Goal: Task Accomplishment & Management: Manage account settings

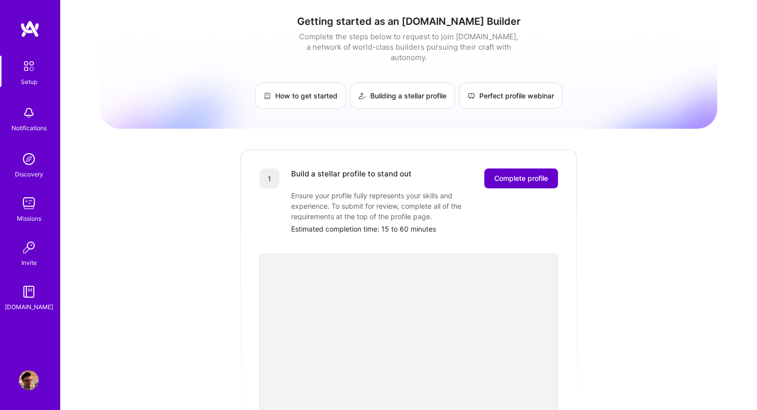
click at [539, 174] on span "Complete profile" at bounding box center [521, 179] width 54 height 10
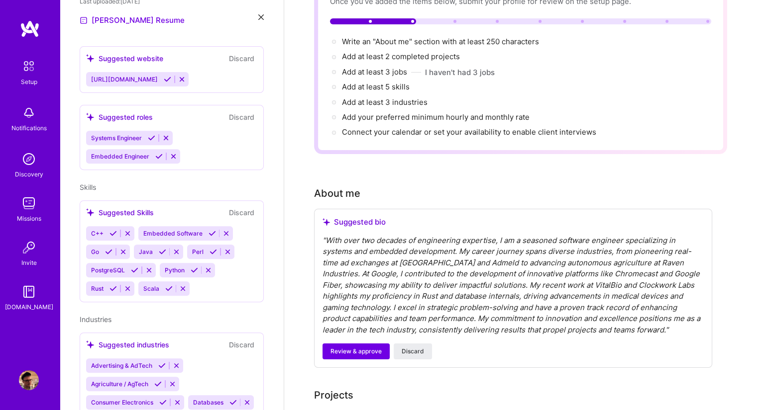
scroll to position [104, 0]
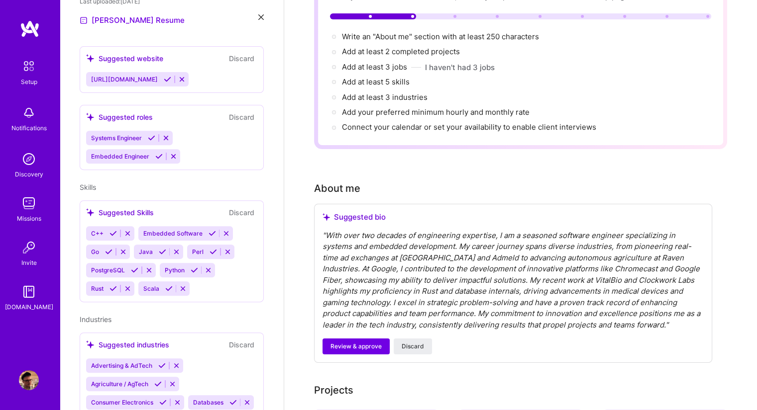
click at [123, 248] on icon at bounding box center [122, 251] width 7 height 7
click at [128, 248] on icon at bounding box center [128, 251] width 7 height 7
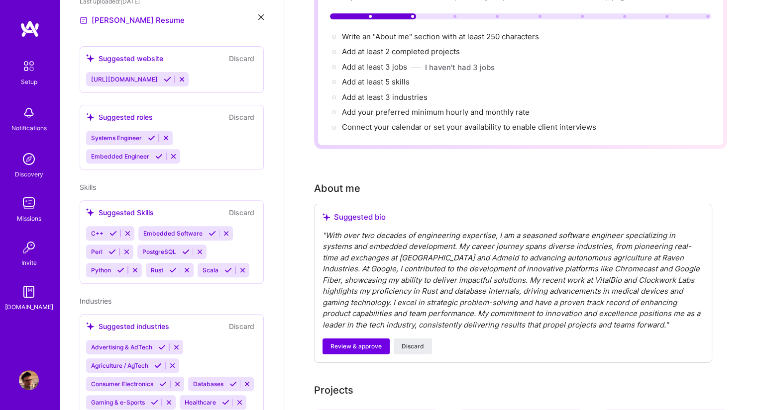
click at [125, 248] on icon at bounding box center [126, 251] width 7 height 7
click at [207, 248] on icon at bounding box center [207, 251] width 7 height 7
click at [149, 248] on icon at bounding box center [148, 251] width 7 height 7
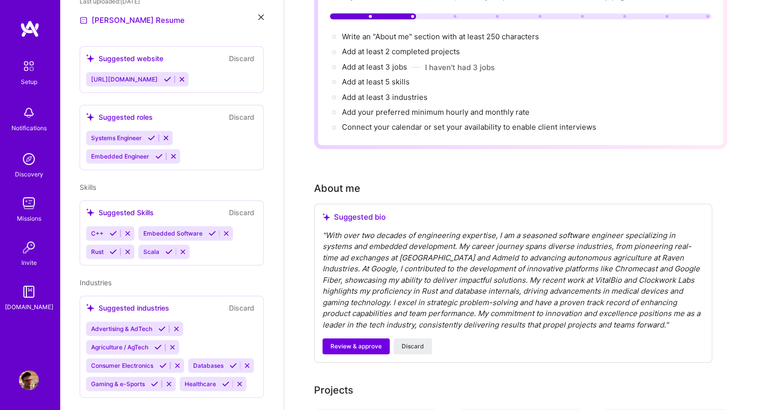
click at [147, 207] on div "Suggested Skills" at bounding box center [120, 212] width 68 height 10
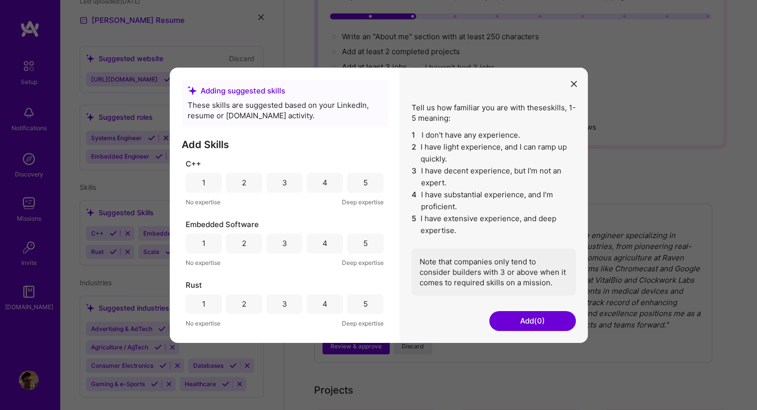
scroll to position [46, 0]
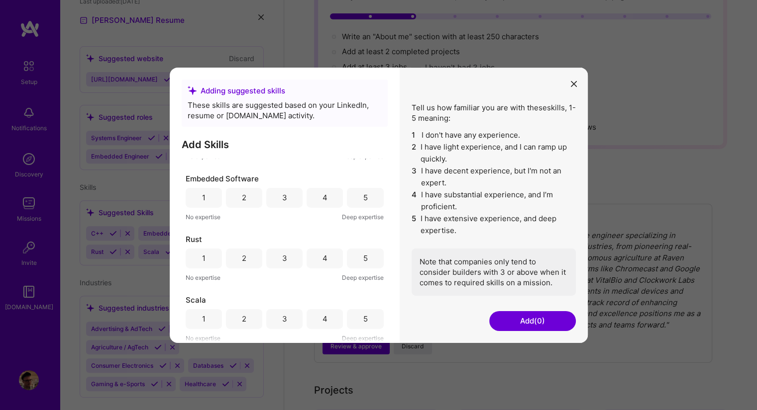
click at [354, 256] on div "5" at bounding box center [365, 258] width 36 height 20
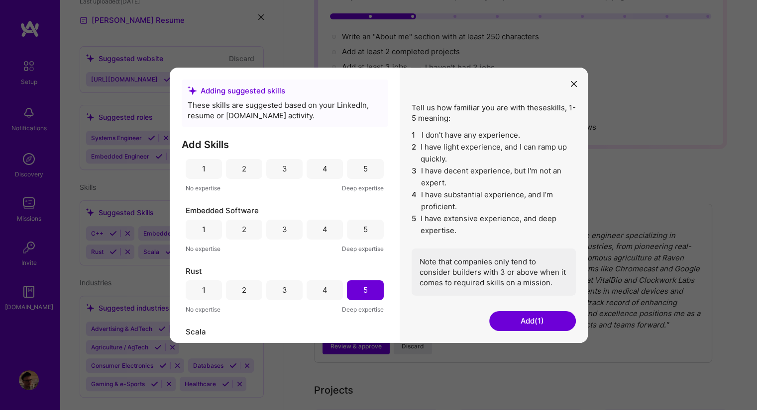
scroll to position [0, 0]
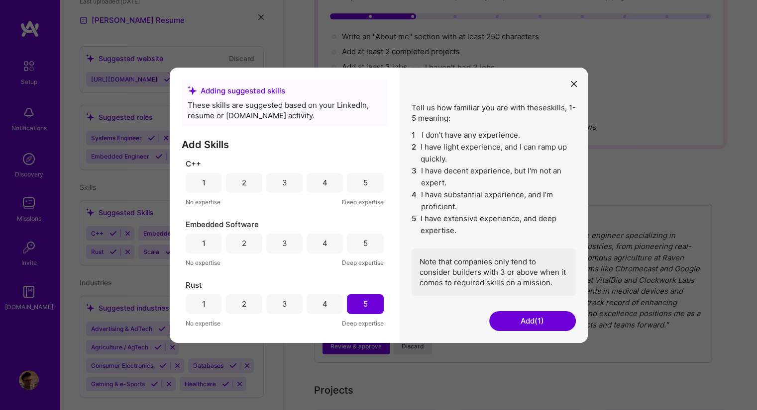
click at [326, 174] on div "4" at bounding box center [324, 183] width 36 height 20
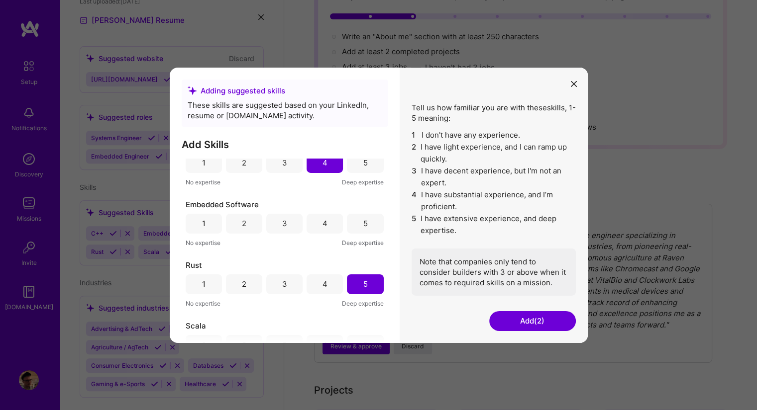
scroll to position [22, 0]
click at [322, 217] on div "4" at bounding box center [324, 221] width 5 height 10
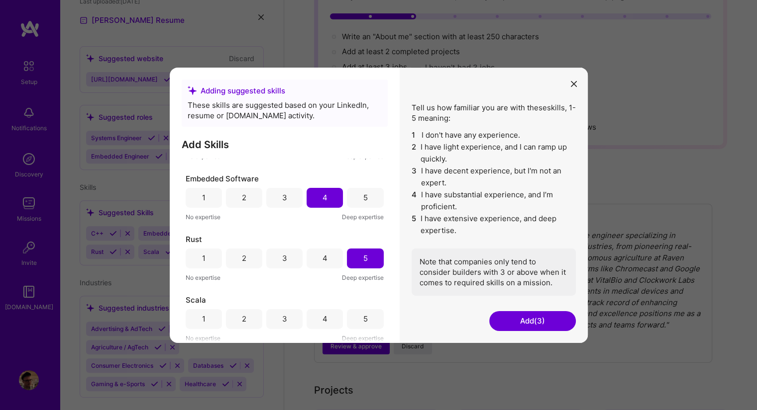
click at [511, 318] on button "Add (3)" at bounding box center [532, 321] width 87 height 20
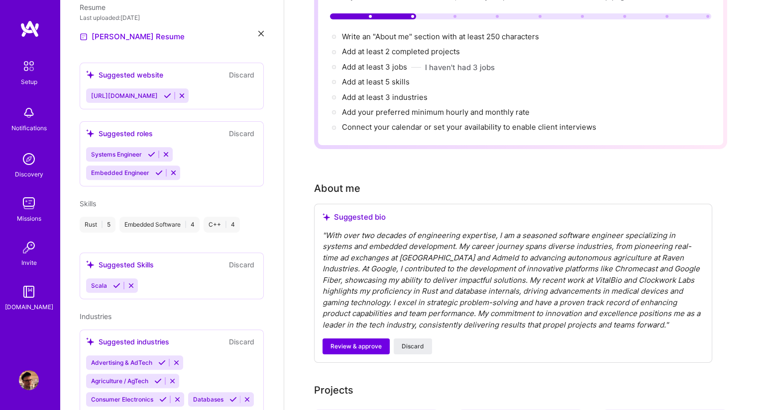
scroll to position [358, 0]
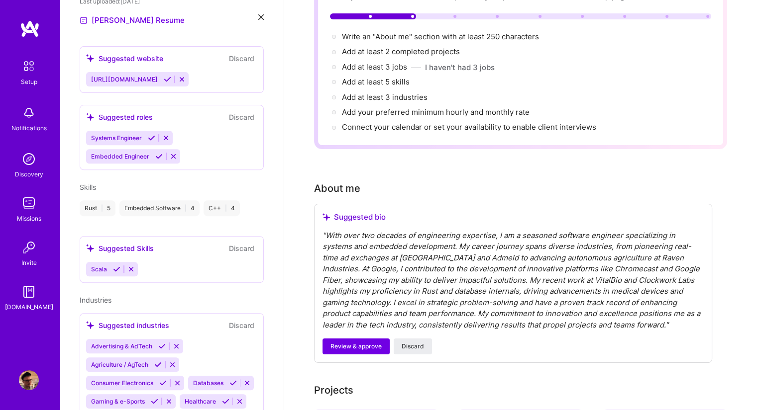
click at [133, 266] on icon at bounding box center [130, 269] width 7 height 7
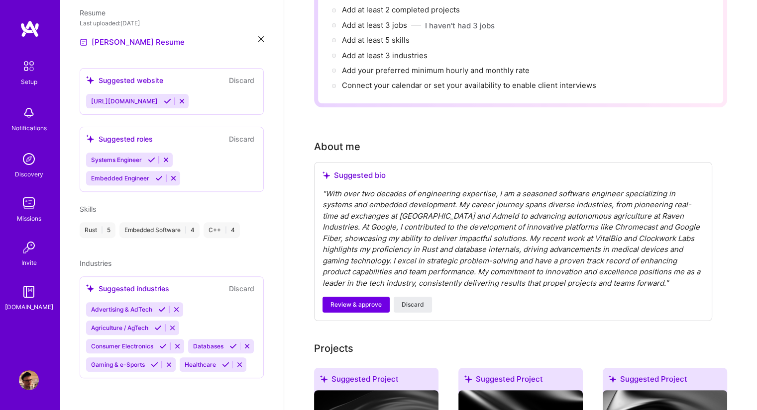
scroll to position [134, 0]
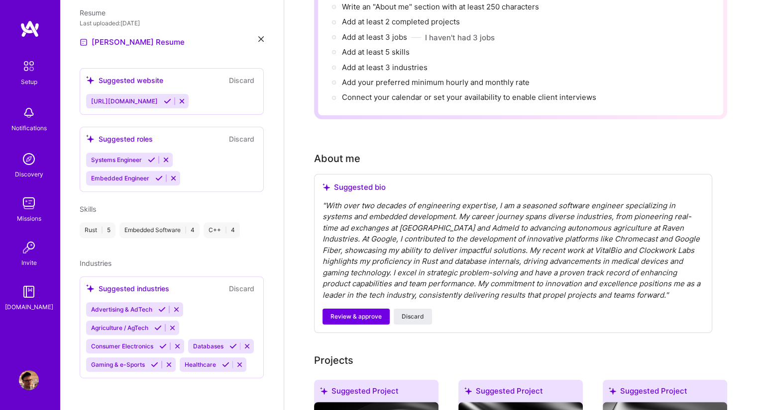
click at [234, 94] on div "[URL][DOMAIN_NAME]" at bounding box center [171, 101] width 171 height 14
click at [151, 97] on span "[URL][DOMAIN_NAME]" at bounding box center [124, 100] width 67 height 7
click at [171, 97] on icon at bounding box center [167, 100] width 7 height 7
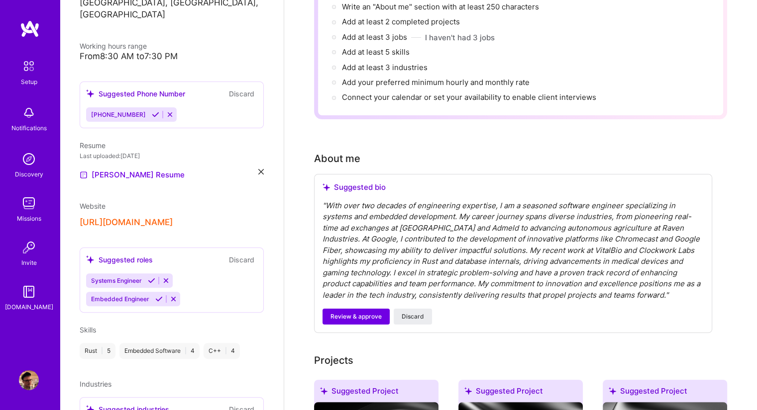
scroll to position [203, 0]
click at [149, 278] on icon at bounding box center [151, 281] width 7 height 7
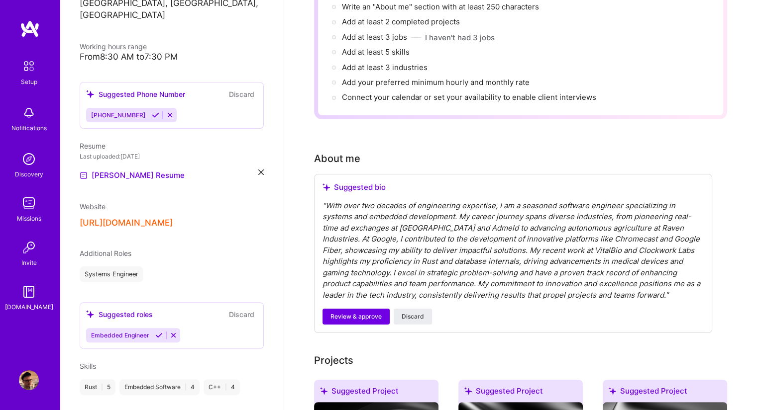
click at [112, 249] on span "Additional Roles" at bounding box center [106, 253] width 52 height 8
click at [231, 309] on button "Discard" at bounding box center [241, 314] width 31 height 11
click at [242, 309] on button "Discard" at bounding box center [241, 314] width 31 height 11
click at [170, 332] on icon at bounding box center [173, 335] width 7 height 7
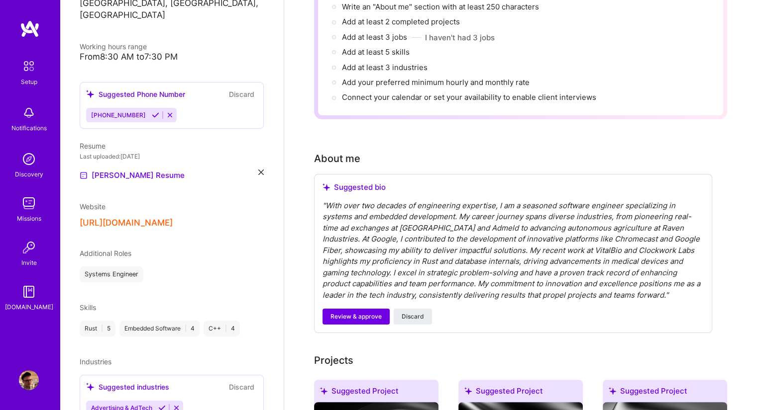
scroll to position [159, 0]
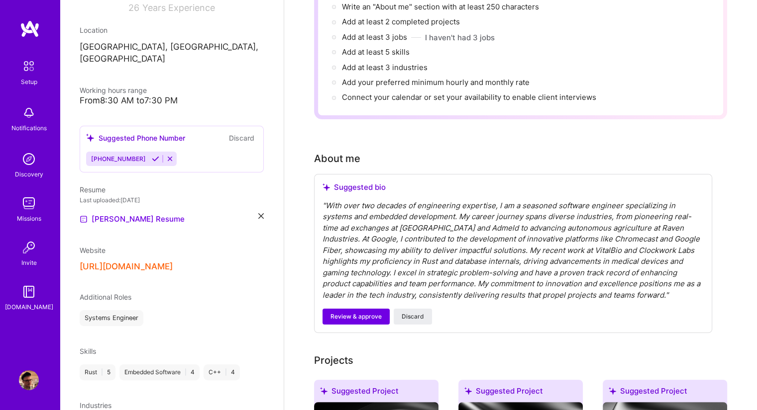
click at [115, 155] on span "[PHONE_NUMBER]" at bounding box center [118, 158] width 55 height 7
click at [145, 152] on div "[PHONE_NUMBER]" at bounding box center [131, 159] width 91 height 14
click at [152, 155] on icon at bounding box center [155, 158] width 7 height 7
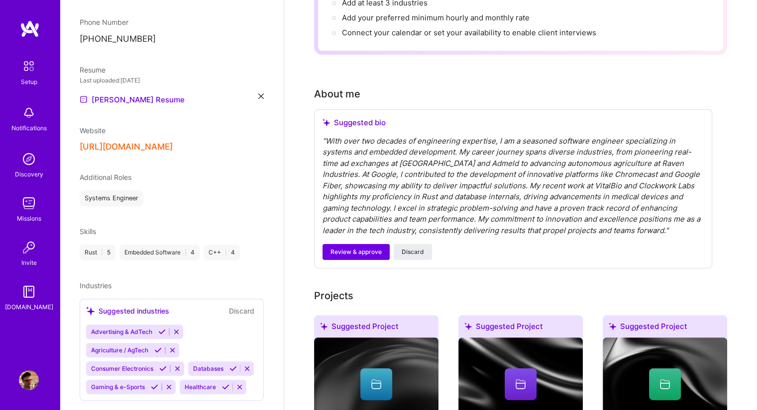
scroll to position [278, 0]
